Goal: Task Accomplishment & Management: Use online tool/utility

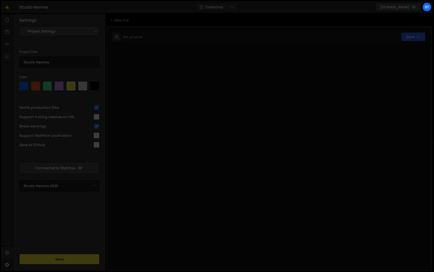
select select "679cb9cacf00799ba4b4c985"
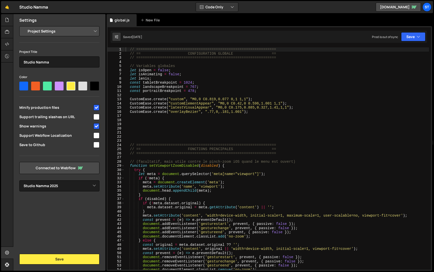
scroll to position [222, 0]
type textarea "CustomEase.create("latestVisualAppear", "M0,0 C0.175,0.885,0.327,1.41,1,1");"
click at [194, 107] on div "// ================================================================= // == CONF…" at bounding box center [277, 162] width 305 height 230
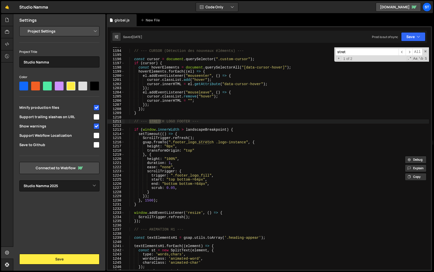
scroll to position [3971, 0]
type input "stret"
click at [199, 180] on div "// --- CURSOR (Détection des nouveaux éléments) --- const cursor = document . q…" at bounding box center [277, 159] width 305 height 230
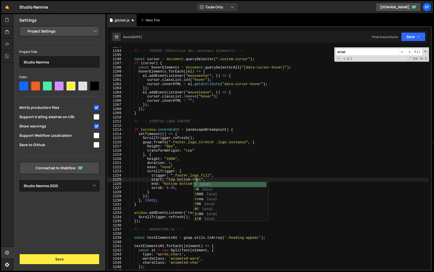
scroll to position [0, 5]
click at [200, 183] on div "// --- CURSOR (Détection des nouveaux éléments) --- const cursor = document . q…" at bounding box center [277, 159] width 305 height 230
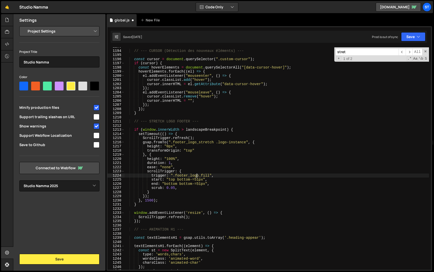
click at [197, 177] on div "// --- CURSOR (Détection des nouveaux éléments) --- const cursor = document . q…" at bounding box center [277, 159] width 305 height 230
type textarea "trigger: ".footer_logo_fill","
click at [415, 38] on button "Save" at bounding box center [413, 36] width 24 height 9
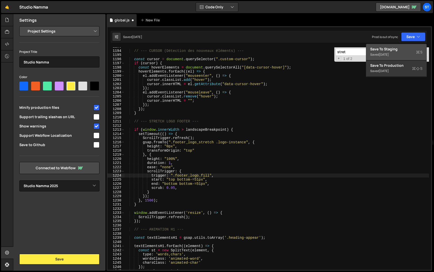
click at [401, 54] on div "Saved [DATE]" at bounding box center [397, 55] width 52 height 6
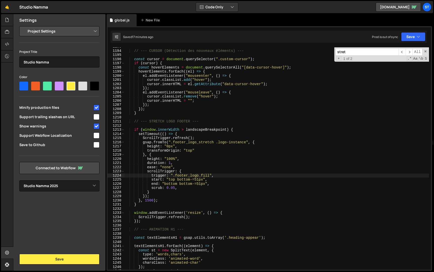
scroll to position [0, 0]
click at [159, 118] on div "// --- CURSOR (Détection des nouveaux éléments) --- const cursor = document . q…" at bounding box center [277, 159] width 305 height 230
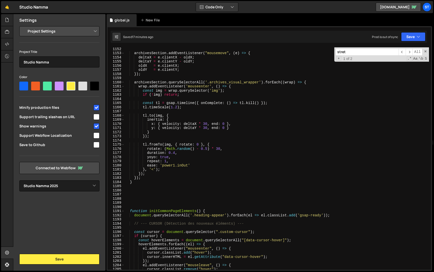
scroll to position [3755, 0]
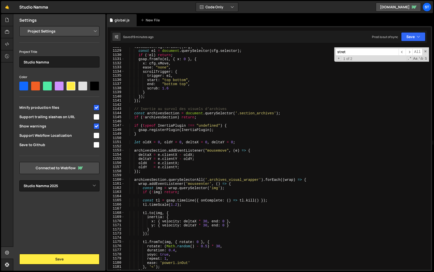
click at [383, 51] on input "stret" at bounding box center [367, 51] width 63 height 7
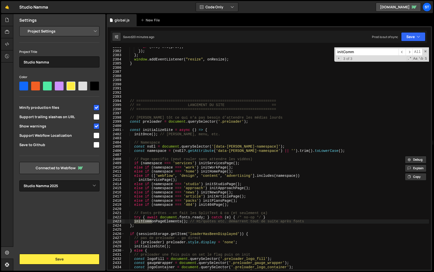
scroll to position [7927, 0]
type input "initComm"
click at [410, 50] on span "​" at bounding box center [409, 51] width 7 height 7
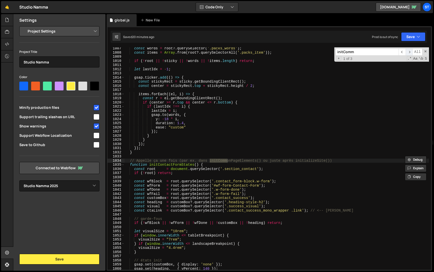
scroll to position [3350, 0]
click at [411, 52] on span "​" at bounding box center [409, 51] width 7 height 7
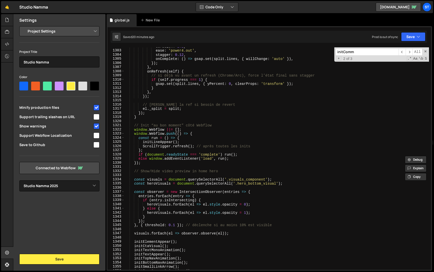
scroll to position [4338, 0]
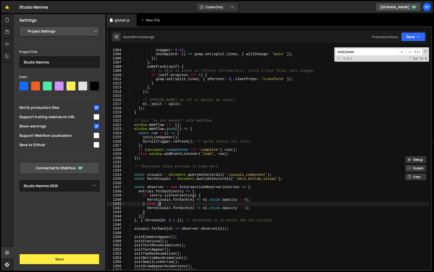
click at [194, 203] on div "ease : 'power4.out' , stagger : 0.12 , onComplete : ( ) => gsap . set ( split .…" at bounding box center [277, 159] width 305 height 230
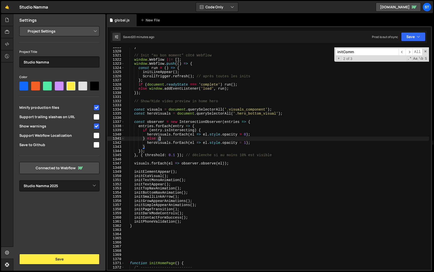
scroll to position [4391, 0]
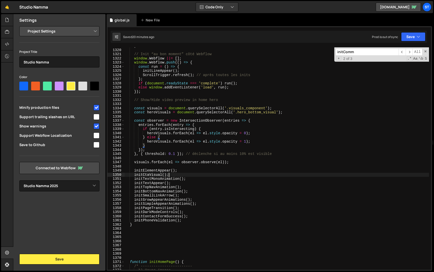
click at [171, 174] on div "} // Init “au bon moment” côté Webflow window . Webflow ||= [ ] ; window . Webf…" at bounding box center [277, 159] width 305 height 230
click at [177, 182] on div "} // Init “au bon moment” côté Webflow window . Webflow ||= [ ] ; window . Webf…" at bounding box center [277, 159] width 305 height 230
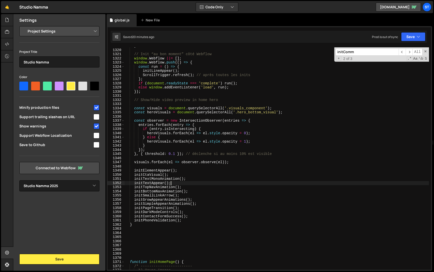
click at [191, 186] on div "} // Init “au bon moment” côté Webflow window . Webflow ||= [ ] ; window . Webf…" at bounding box center [277, 159] width 305 height 230
type textarea "initTopNavAnimation();"
drag, startPoint x: 180, startPoint y: 188, endPoint x: 134, endPoint y: 188, distance: 45.3
click at [134, 188] on div "} // Init “au bon moment” côté Webflow window . Webflow ||= [ ] ; window . Webf…" at bounding box center [277, 159] width 305 height 230
click at [375, 52] on input "initComm" at bounding box center [367, 51] width 63 height 7
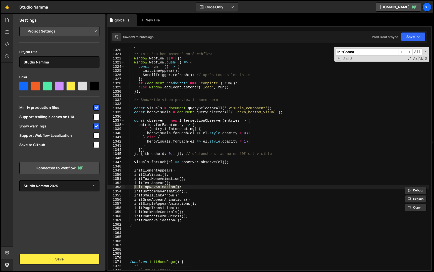
click at [375, 52] on input "initComm" at bounding box center [367, 51] width 63 height 7
paste input "TopNavAnimation()"
type input "initTopNavAnimation()"
click at [410, 53] on span "​" at bounding box center [409, 51] width 7 height 7
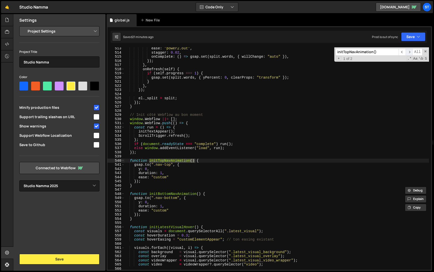
scroll to position [1705, 0]
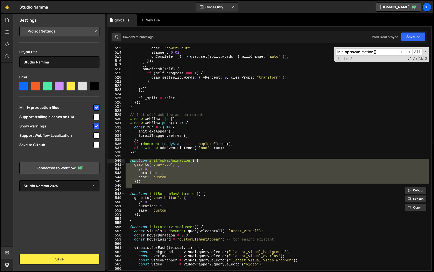
drag, startPoint x: 135, startPoint y: 186, endPoint x: 130, endPoint y: 161, distance: 25.1
click at [130, 161] on div "ease : "power2.out" , stagger : 0.02 , onComplete : ( ) => gsap . set ( split .…" at bounding box center [277, 161] width 305 height 230
click at [134, 218] on div "ease : "power2.out" , stagger : 0.02 , onComplete : ( ) => gsap . set ( split .…" at bounding box center [277, 161] width 305 height 230
type textarea "}"
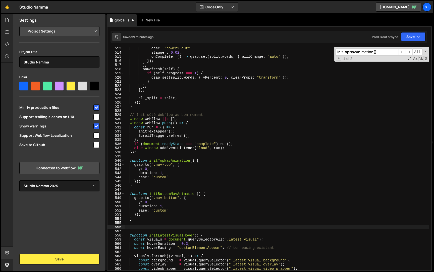
paste textarea "}"
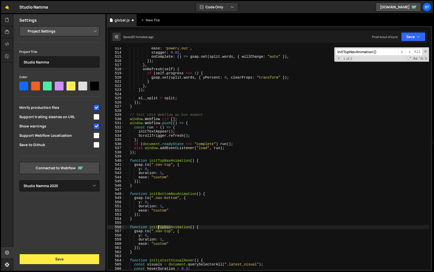
drag, startPoint x: 171, startPoint y: 227, endPoint x: 159, endPoint y: 226, distance: 11.6
click at [159, 226] on div "ease : "power2.out" , stagger : 0.02 , onComplete : ( ) => gsap . set ( split .…" at bounding box center [277, 161] width 305 height 230
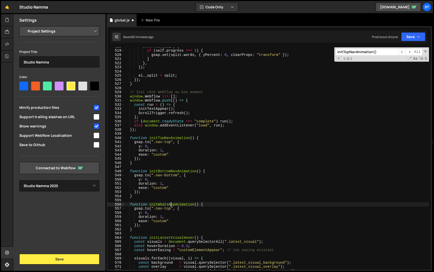
scroll to position [1719, 0]
drag, startPoint x: 171, startPoint y: 207, endPoint x: 154, endPoint y: 208, distance: 17.1
click at [154, 208] on div "onRefresh ( self ) { if ( self . progress === 1 ) { gsap . set ( split . words …" at bounding box center [277, 158] width 305 height 230
click at [141, 212] on div "onRefresh ( self ) { if ( self . progress === 1 ) { gsap . set ( split . words …" at bounding box center [277, 158] width 305 height 230
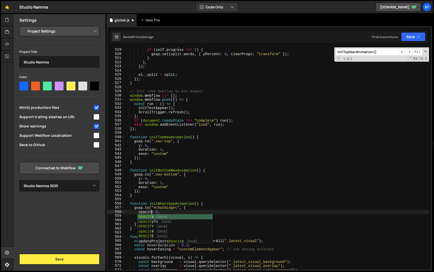
scroll to position [0, 2]
click at [160, 211] on div "onRefresh ( self ) { if ( self . progress === 1 ) { gsap . set ( split . words …" at bounding box center [277, 158] width 305 height 230
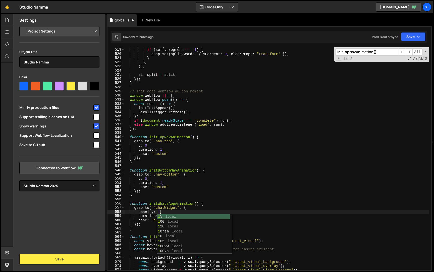
scroll to position [0, 2]
click at [147, 196] on div "onRefresh ( self ) { if ( self . progress === 1 ) { gsap . set ( split . words …" at bounding box center [277, 158] width 305 height 230
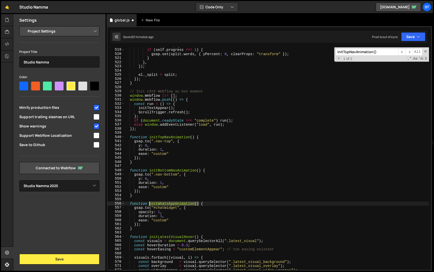
drag, startPoint x: 199, startPoint y: 205, endPoint x: 150, endPoint y: 204, distance: 48.8
click at [150, 204] on div "onRefresh ( self ) { if ( self . progress === 1 ) { gsap . set ( split . words …" at bounding box center [277, 158] width 305 height 230
type textarea "function initWhatsAppAnimation() {"
click at [377, 52] on input "initTopNavAnimation()" at bounding box center [367, 51] width 63 height 7
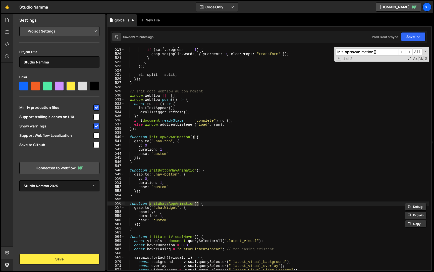
click at [377, 52] on input "initTopNavAnimation()" at bounding box center [367, 51] width 63 height 7
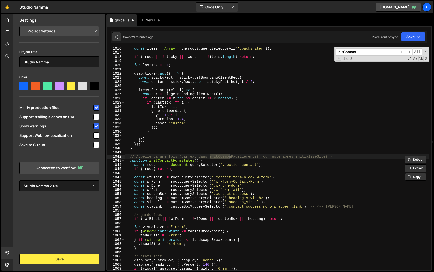
type input "initCommo"
click at [411, 48] on div "initCommo ​ ​ All Replace All + 1 of 3 .* Aa \b S" at bounding box center [382, 54] width 95 height 14
click at [410, 52] on span "​" at bounding box center [409, 51] width 7 height 7
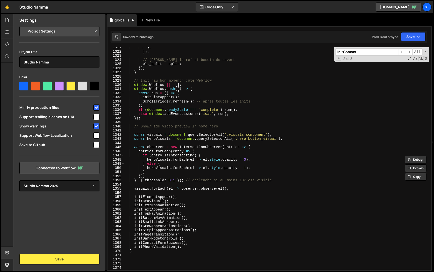
scroll to position [4411, 0]
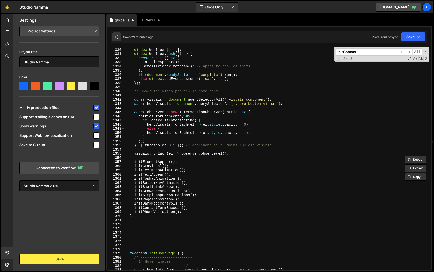
type textarea "initBottomNavAnimation();"
click at [193, 183] on div "// Init “au bon moment” côté Webflow window . Webflow ||= [ ] ; window . Webflo…" at bounding box center [277, 158] width 305 height 230
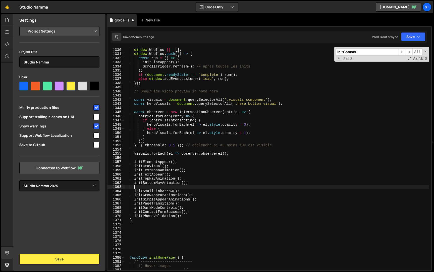
paste textarea "initWhatsAppAnimation()"
type textarea "initWhatsAppAnimation();"
click at [417, 39] on button "Save" at bounding box center [413, 36] width 24 height 9
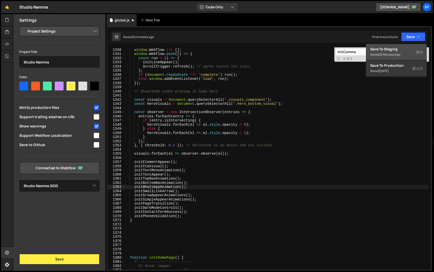
click at [403, 48] on div "Save to Staging S" at bounding box center [397, 49] width 52 height 5
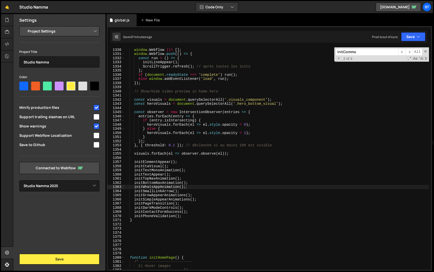
click at [373, 54] on input "initCommo" at bounding box center [367, 51] width 63 height 7
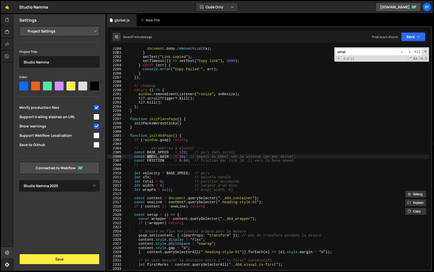
scroll to position [1753, 0]
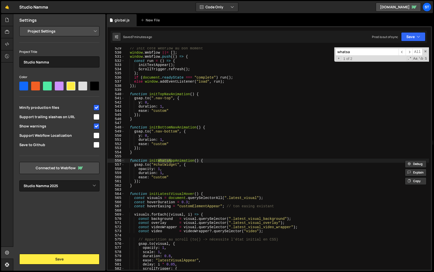
type input "whatsa"
drag, startPoint x: 178, startPoint y: 165, endPoint x: 156, endPoint y: 166, distance: 21.4
click at [156, 166] on div "// Init côté Webflow au bon moment window . Webflow ||= [ ] ; window . Webflow …" at bounding box center [277, 161] width 305 height 230
paste textarea "__EAAPS_PORTAL"
click at [421, 37] on button "Save" at bounding box center [413, 36] width 24 height 9
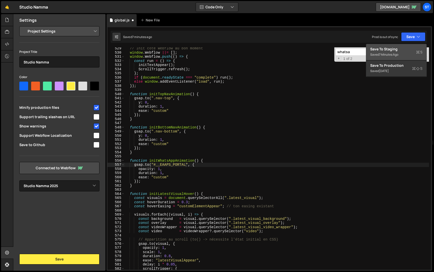
click at [400, 55] on div "Saved 7 minutes ago" at bounding box center [397, 55] width 52 height 6
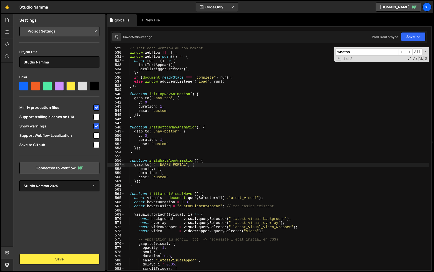
click at [186, 165] on div "// Init côté Webflow au bon moment window . Webflow ||= [ ] ; window . Webflow …" at bounding box center [277, 161] width 305 height 230
drag, startPoint x: 149, startPoint y: 160, endPoint x: 199, endPoint y: 160, distance: 49.8
click at [199, 160] on div "// Init côté Webflow au bon moment window . Webflow ||= [ ] ; window . Webflow …" at bounding box center [277, 161] width 305 height 230
type textarea "function initWhatsAppAnimation() {"
click at [356, 52] on input "whatsa" at bounding box center [367, 51] width 63 height 7
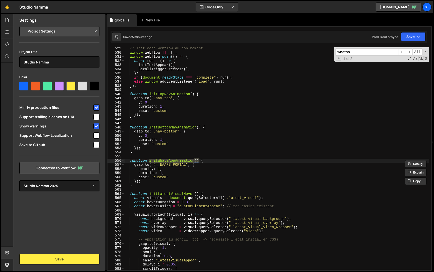
click at [356, 52] on input "whatsa" at bounding box center [367, 51] width 63 height 7
paste input "initWhatsAppAnimation()"
type input "initWhatsAppAnimation()"
click at [412, 52] on span "​" at bounding box center [409, 51] width 7 height 7
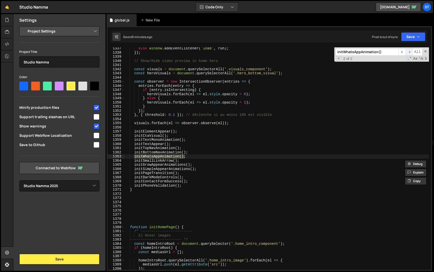
scroll to position [4433, 0]
click at [135, 156] on div "else window . addEventListener ( 'load' , run ) ; }) ; // Show/Hide video previ…" at bounding box center [277, 158] width 305 height 222
click at [418, 34] on icon "button" at bounding box center [419, 36] width 4 height 5
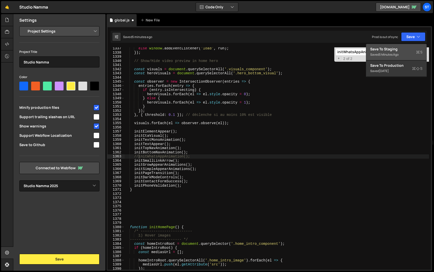
click at [399, 50] on div "Save to Staging S" at bounding box center [397, 49] width 52 height 5
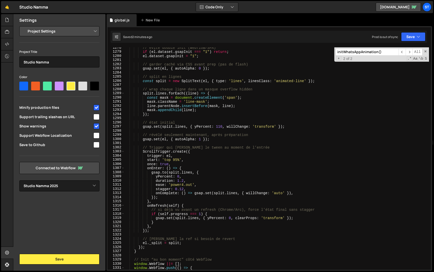
scroll to position [4238, 0]
click at [228, 138] on div "// évite double init (Webflow/SPA) if ( el . dataset . gsapInit === "1" ) retur…" at bounding box center [277, 160] width 305 height 230
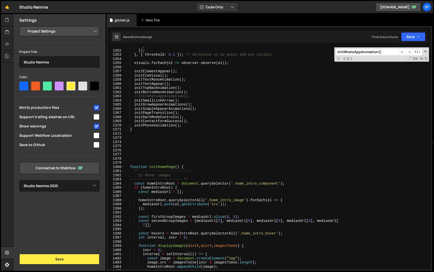
scroll to position [4481, 0]
click at [139, 97] on div "} }) ; } , { threshold : 0.1 }) ; // déclenche si au moins 10% est visible visu…" at bounding box center [277, 159] width 305 height 230
click at [412, 33] on button "Save" at bounding box center [413, 36] width 24 height 9
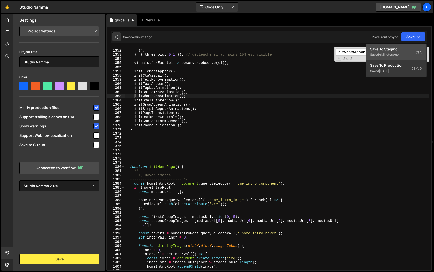
click at [394, 52] on div "Saved 4 minutes ago" at bounding box center [397, 55] width 52 height 6
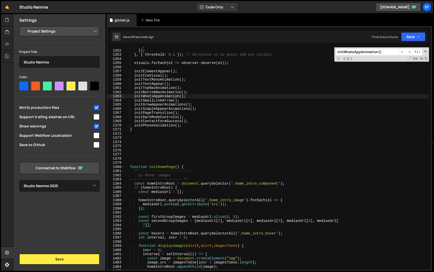
click at [135, 96] on div "} }) ; } , { threshold : 0.1 }) ; // déclenche si au moins 10% est visible visu…" at bounding box center [277, 159] width 305 height 230
type textarea "//initWhatsAppAnimation();"
click at [416, 38] on button "Save" at bounding box center [413, 36] width 24 height 9
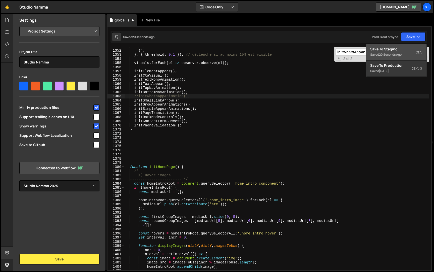
click at [406, 49] on div "Save to Staging S" at bounding box center [397, 49] width 52 height 5
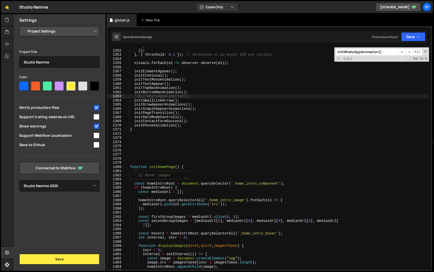
click at [392, 51] on input "initWhatsAppAnimation()" at bounding box center [367, 51] width 63 height 7
type input "initWhatsAppAnimation("
click at [139, 96] on div "} }) ; } , { threshold : 0.1 }) ; // déclenche si au moins 10% est visible visu…" at bounding box center [277, 158] width 305 height 222
click at [411, 49] on span "​" at bounding box center [409, 51] width 7 height 7
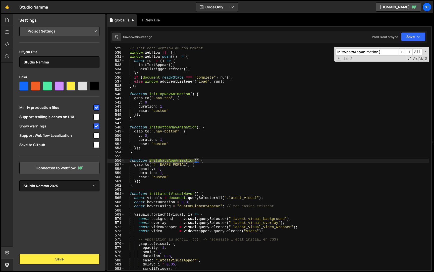
scroll to position [0, 0]
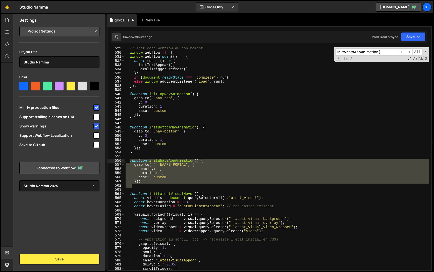
drag, startPoint x: 138, startPoint y: 186, endPoint x: 130, endPoint y: 161, distance: 25.9
click at [130, 161] on div "// Init côté Webflow au bon moment window . Webflow ||= [ ] ; window . Webflow …" at bounding box center [277, 161] width 305 height 230
paste textarea "}"
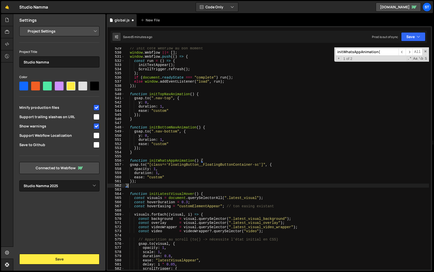
click at [130, 165] on div "// Init côté Webflow au bon moment window . Webflow ||= [ ] ; window . Webflow …" at bounding box center [277, 161] width 305 height 230
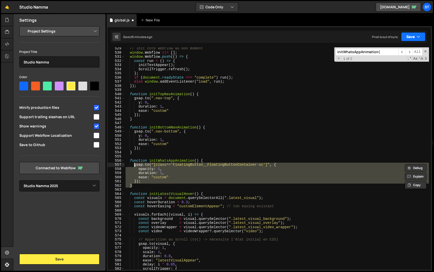
click at [413, 34] on button "Save" at bounding box center [413, 36] width 24 height 9
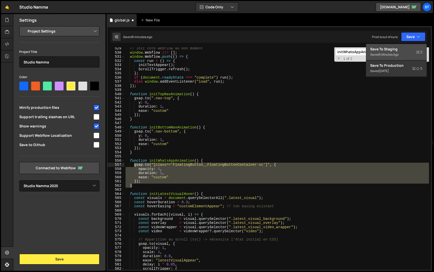
click at [405, 49] on div "Save to Staging S" at bounding box center [397, 49] width 52 height 5
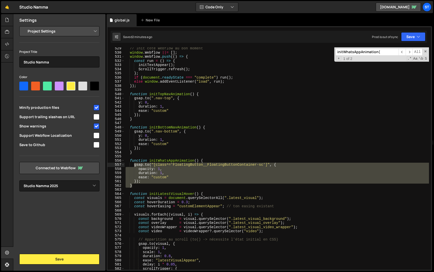
click at [190, 170] on div "// Init côté Webflow au bon moment window . Webflow ||= [ ] ; window . Webflow …" at bounding box center [277, 158] width 305 height 222
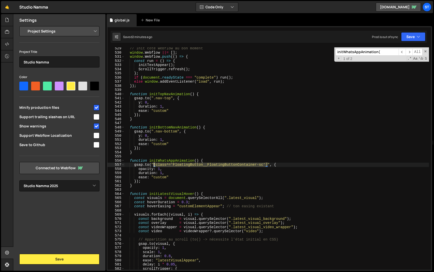
drag, startPoint x: 268, startPoint y: 165, endPoint x: 154, endPoint y: 163, distance: 113.6
click at [154, 163] on div "// Init côté Webflow au bon moment window . Webflow ||= [ ] ; window . Webflow …" at bounding box center [277, 161] width 305 height 230
paste textarea "FloatingButton__FloatingButtonContainer-sc-78e7a0be-0"
click at [414, 36] on button "Save" at bounding box center [413, 36] width 24 height 9
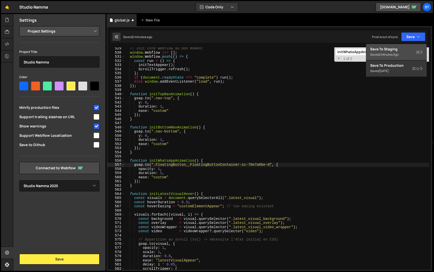
click at [398, 52] on div "Saved 2 minutes ago" at bounding box center [397, 55] width 52 height 6
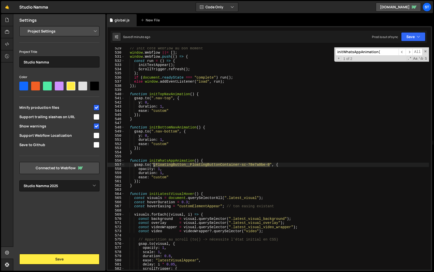
drag, startPoint x: 271, startPoint y: 164, endPoint x: 154, endPoint y: 162, distance: 116.4
click at [154, 162] on div "// Init côté Webflow au bon moment window . Webflow ||= [ ] ; window . Webflow …" at bounding box center [277, 161] width 305 height 230
drag, startPoint x: 199, startPoint y: 160, endPoint x: 150, endPoint y: 159, distance: 48.8
click at [150, 159] on div "// Init côté Webflow au bon moment window . Webflow ||= [ ] ; window . Webflow …" at bounding box center [277, 161] width 305 height 230
type textarea "function initWhatsAppAnimation() {"
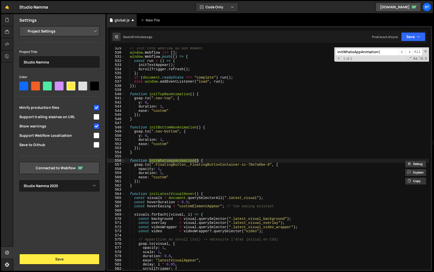
click at [383, 51] on input "initWhatsAppAnimation(" at bounding box center [367, 51] width 63 height 7
paste input ")"
type input "initWhatsAppAnimation()"
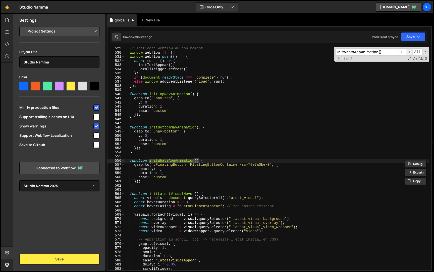
click at [409, 51] on span "​" at bounding box center [409, 51] width 7 height 7
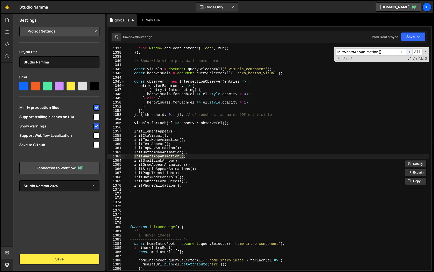
scroll to position [4433, 0]
click at [170, 154] on div "else window . addEventListener ( 'load' , run ) ; }) ; // Show/Hide video previ…" at bounding box center [277, 158] width 305 height 222
click at [403, 53] on span "​" at bounding box center [402, 51] width 7 height 7
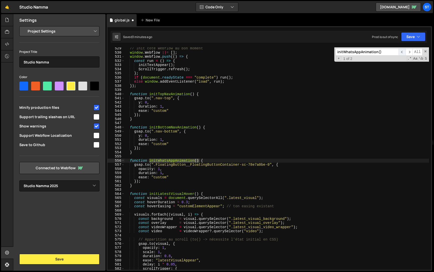
scroll to position [1753, 0]
type textarea "opacity: 1,"
click at [216, 167] on div "// Init côté Webflow au bon moment window . Webflow ||= [ ] ; window . Webflow …" at bounding box center [277, 161] width 305 height 230
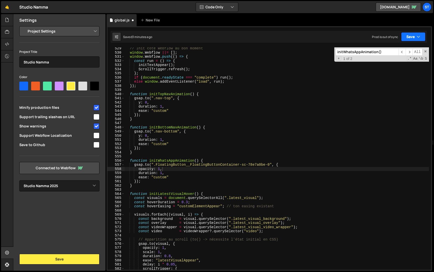
click at [418, 34] on icon "button" at bounding box center [419, 36] width 4 height 5
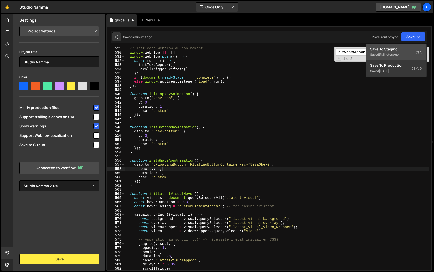
click at [404, 47] on div "Save to Staging S" at bounding box center [397, 49] width 52 height 5
